Goal: Task Accomplishment & Management: Use online tool/utility

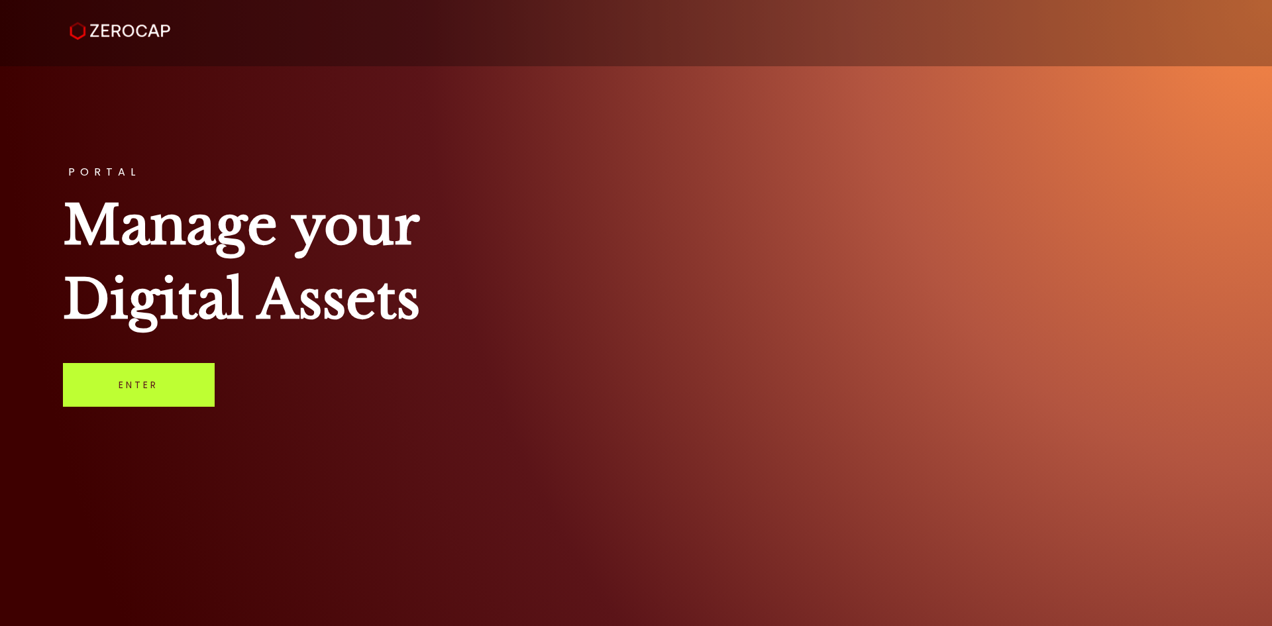
click at [172, 373] on link "Enter" at bounding box center [139, 385] width 152 height 44
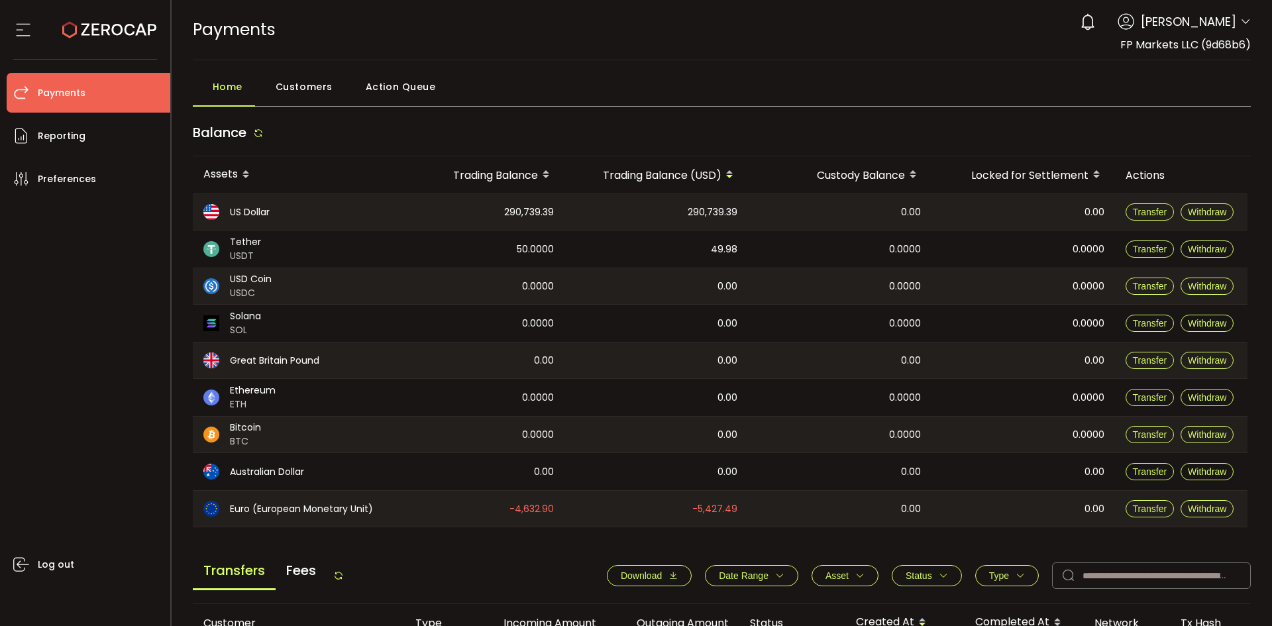
scroll to position [442, 0]
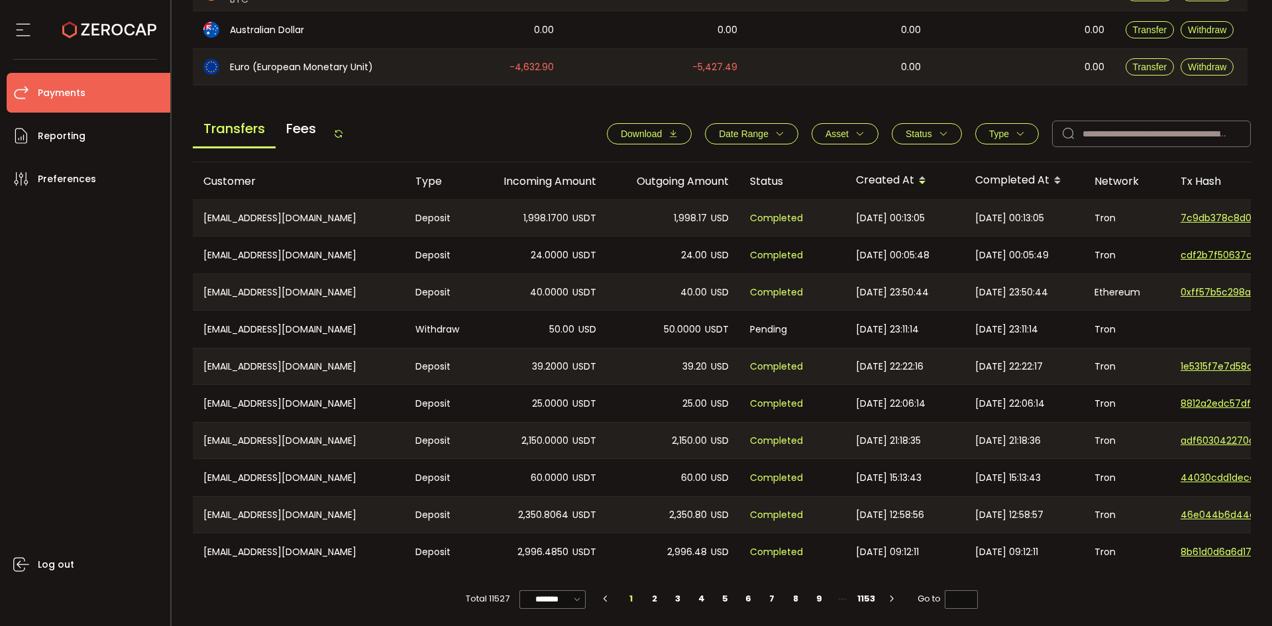
click at [344, 133] on icon at bounding box center [338, 134] width 11 height 11
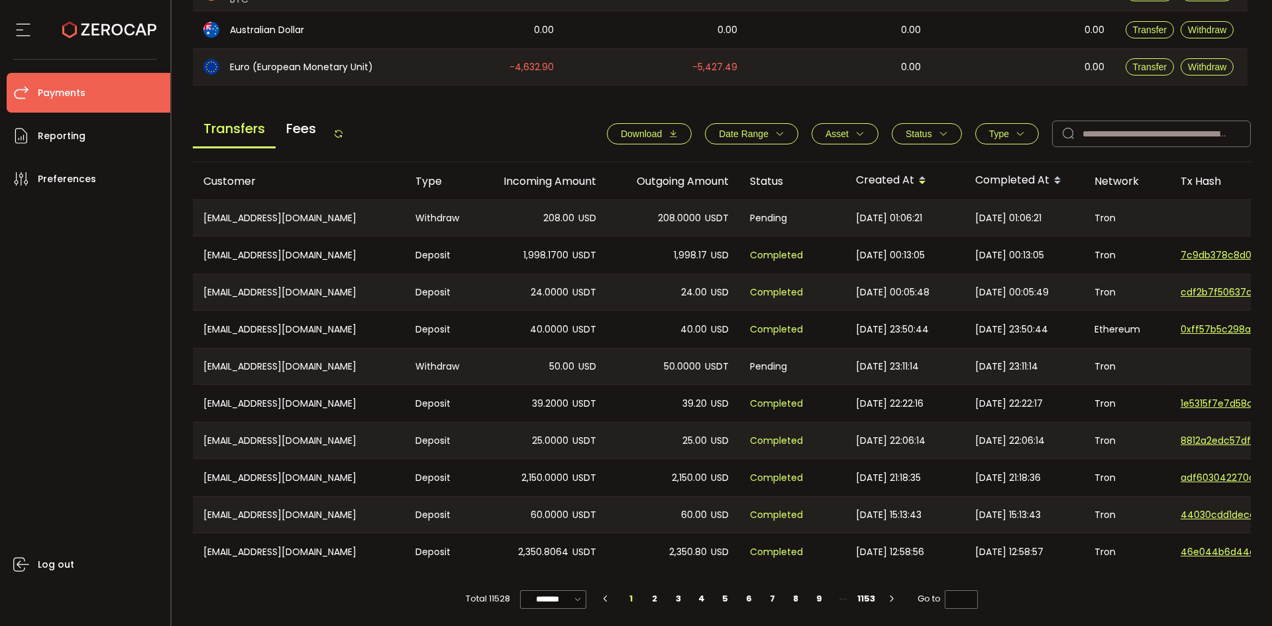
click at [339, 139] on div "Transfers Fees" at bounding box center [268, 134] width 151 height 30
click at [342, 134] on icon at bounding box center [338, 134] width 11 height 11
click at [511, 44] on div "0.00" at bounding box center [481, 29] width 166 height 37
click at [343, 133] on icon at bounding box center [338, 134] width 11 height 11
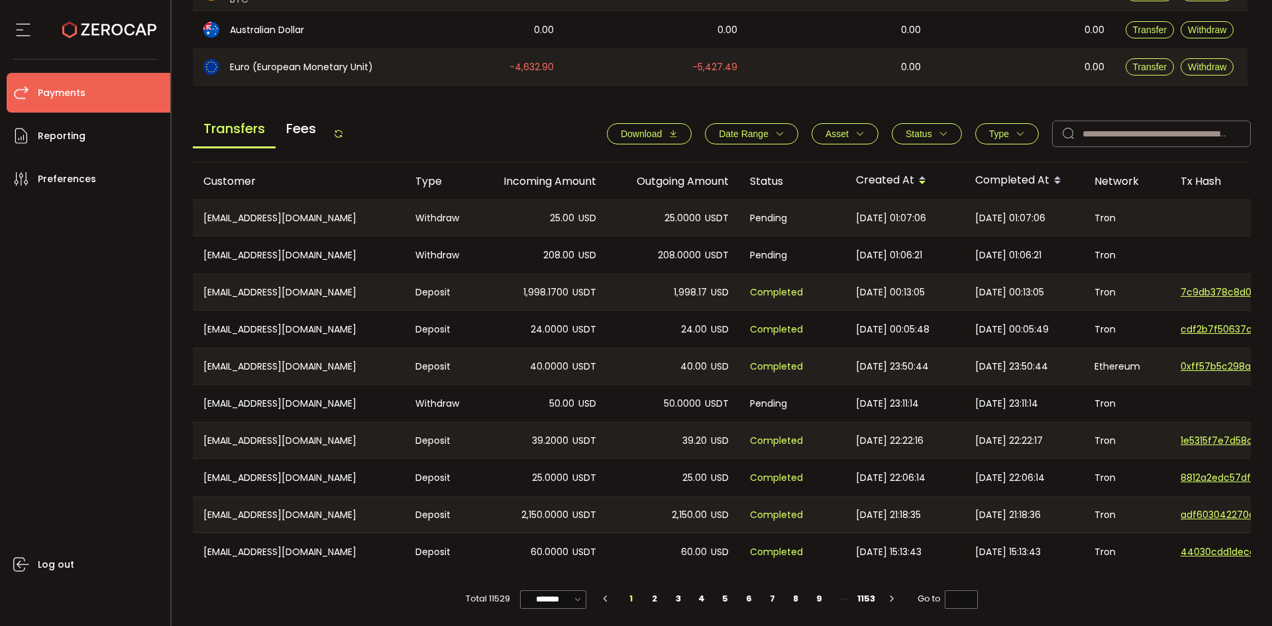
click at [340, 132] on icon at bounding box center [338, 134] width 11 height 11
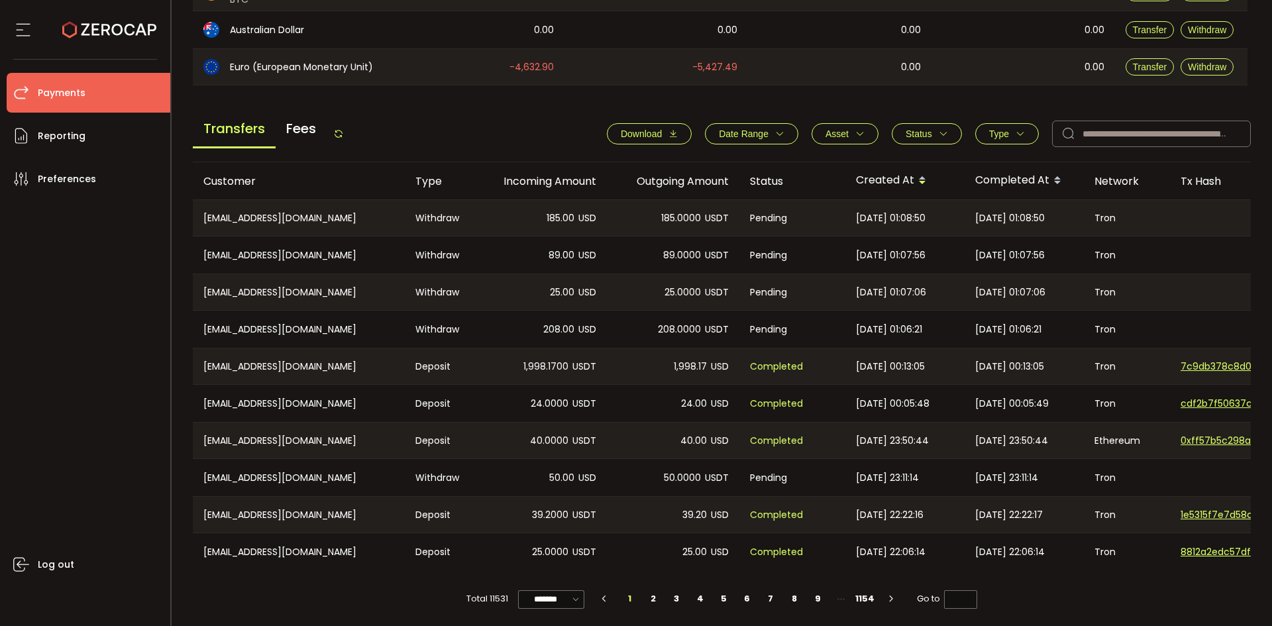
click at [344, 134] on icon at bounding box center [338, 134] width 11 height 11
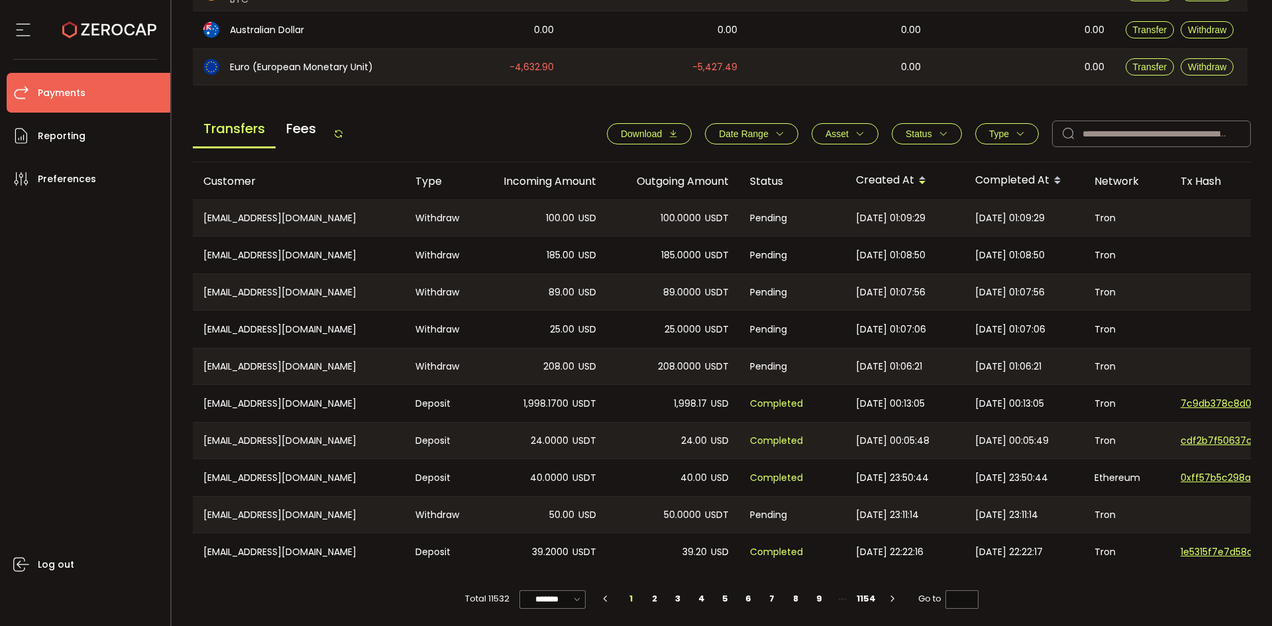
drag, startPoint x: 349, startPoint y: 135, endPoint x: 338, endPoint y: 136, distance: 10.6
click at [348, 135] on div "Transfers Fees Download Date Range - Asset BTC ETH EUR GBP USD USDC USDT Clear …" at bounding box center [722, 137] width 1058 height 50
click at [338, 136] on icon at bounding box center [338, 134] width 11 height 11
